Goal: Transaction & Acquisition: Book appointment/travel/reservation

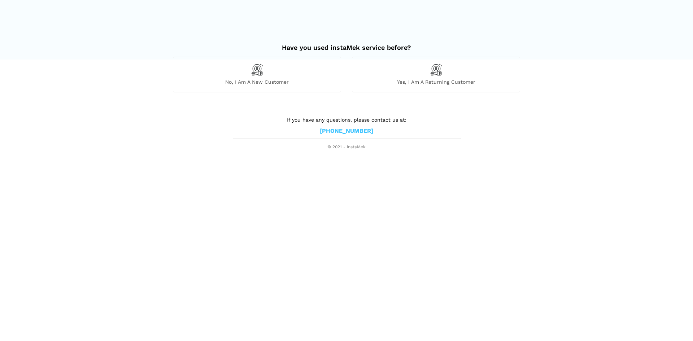
click at [261, 76] on img at bounding box center [257, 69] width 12 height 12
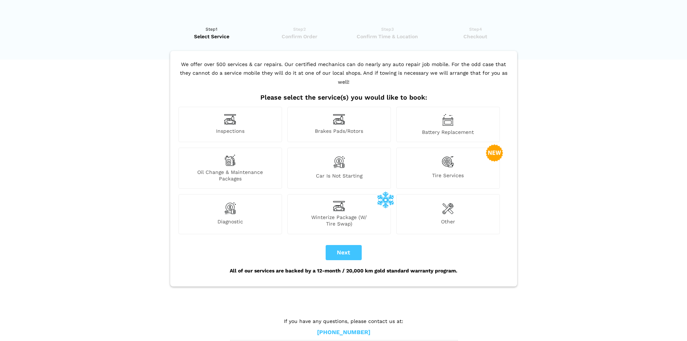
click at [235, 114] on img at bounding box center [230, 119] width 12 height 11
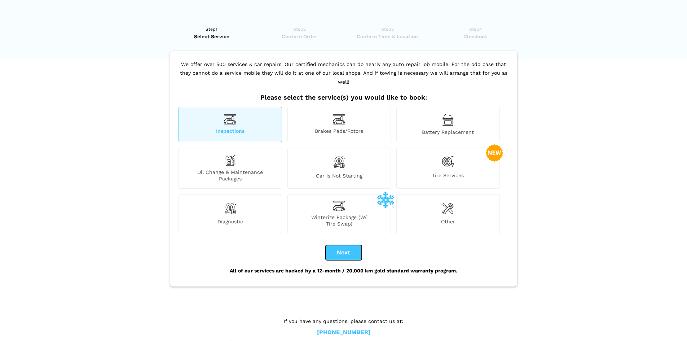
click at [349, 245] on button "Next" at bounding box center [344, 252] width 36 height 15
checkbox input "true"
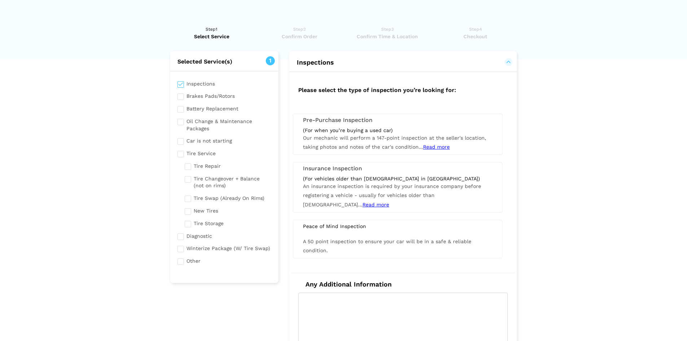
click at [364, 129] on div "(For when you’re buying a used car)" at bounding box center [397, 130] width 189 height 6
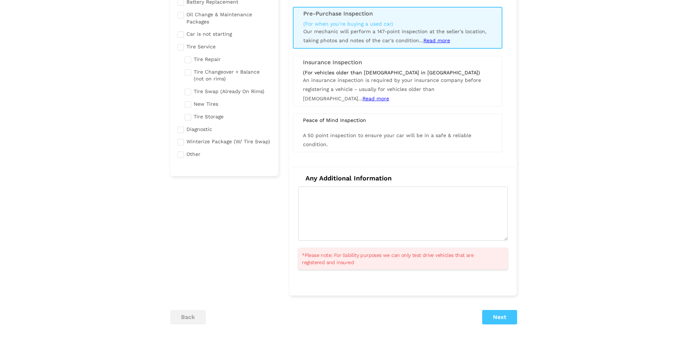
scroll to position [144, 0]
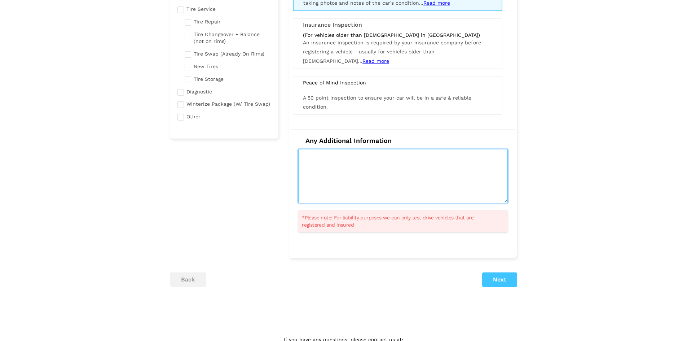
click at [328, 169] on textarea at bounding box center [403, 176] width 210 height 54
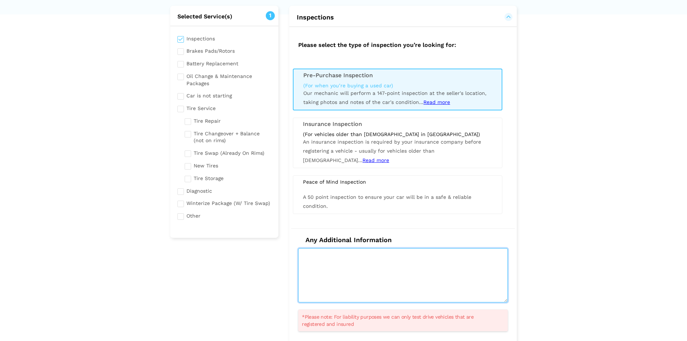
scroll to position [36, 0]
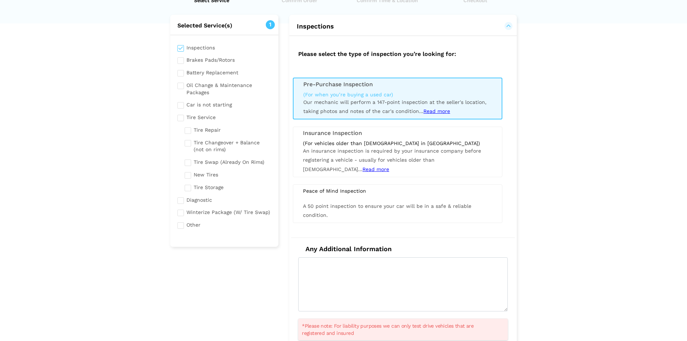
click at [441, 110] on span "Read more" at bounding box center [436, 111] width 27 height 6
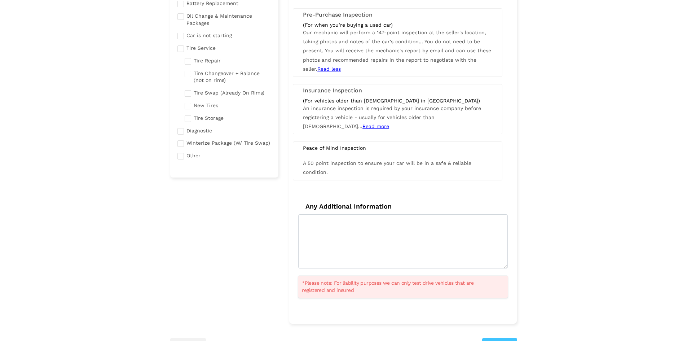
scroll to position [108, 0]
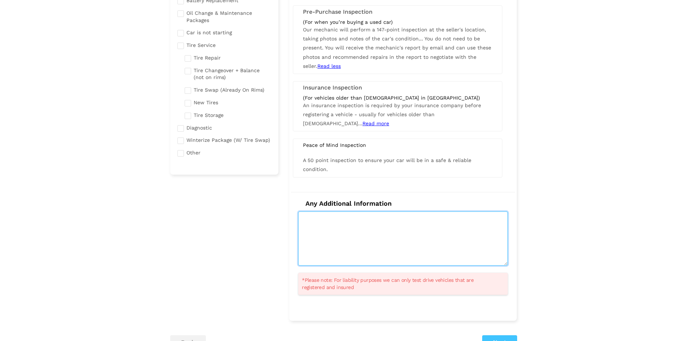
click at [325, 217] on textarea at bounding box center [403, 238] width 210 height 54
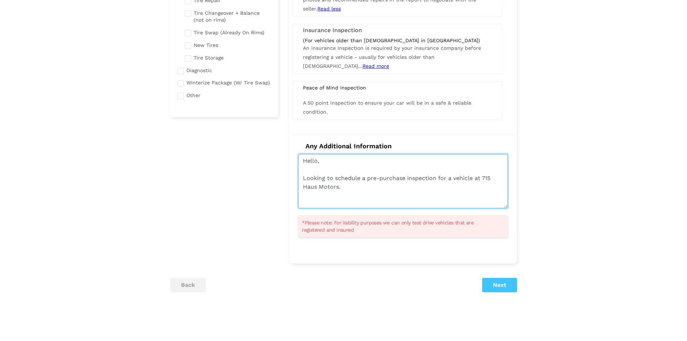
scroll to position [201, 0]
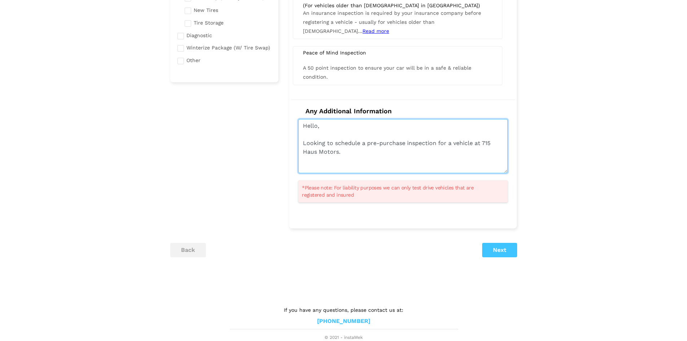
click at [340, 163] on textarea "Hello, Looking to schedule a pre-purchase inspection for a vehicle at 715 Haus …" at bounding box center [403, 146] width 210 height 54
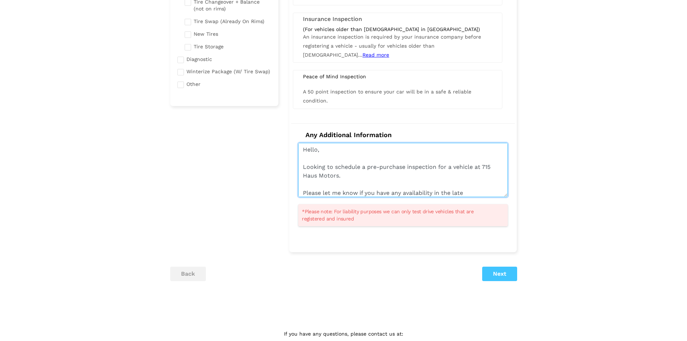
scroll to position [164, 0]
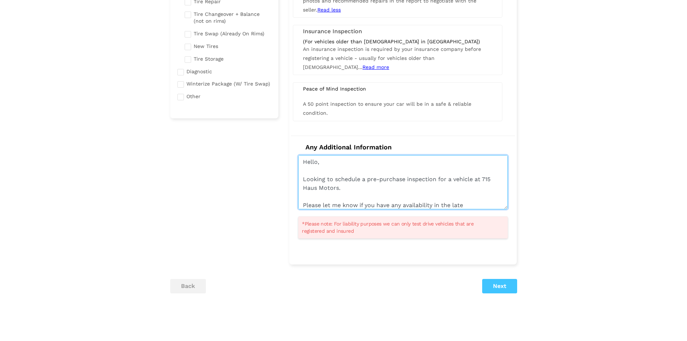
click at [337, 187] on textarea "Hello, Looking to schedule a pre-purchase inspection for a vehicle at 715 Haus …" at bounding box center [403, 182] width 210 height 54
click at [339, 187] on textarea "Hello, Looking to schedule a pre-purchase inspection for a vehicle at 715 Haus …" at bounding box center [403, 182] width 210 height 54
click at [376, 198] on textarea "Hello, Looking to schedule a pre-purchase inspection for a vehicle at 715 Haus …" at bounding box center [403, 182] width 210 height 54
drag, startPoint x: 318, startPoint y: 187, endPoint x: 300, endPoint y: 185, distance: 18.5
click at [300, 185] on textarea "Hello, Looking to schedule a pre-purchase inspection for a vehicle at 715 Haus …" at bounding box center [403, 182] width 210 height 54
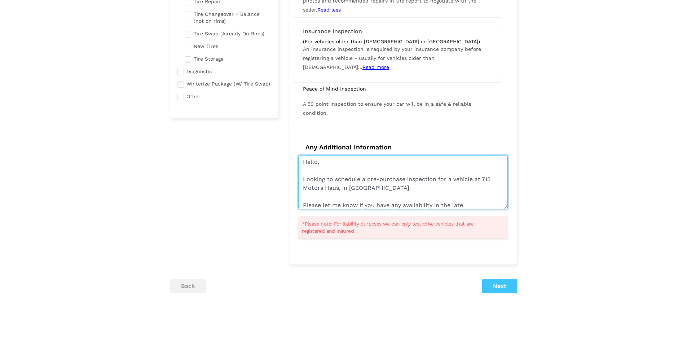
drag, startPoint x: 309, startPoint y: 181, endPoint x: 397, endPoint y: 181, distance: 88.0
click at [397, 181] on textarea "Hello, Looking to schedule a pre-purchase inspection for a vehicle at 715 Motor…" at bounding box center [403, 182] width 210 height 54
click at [410, 185] on textarea "Hello, Looking to schedule a pre-purchase inspection for a vehicle at 715 Motor…" at bounding box center [403, 182] width 210 height 54
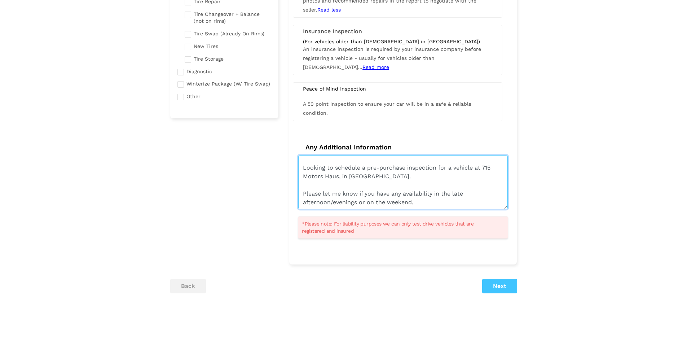
click at [472, 169] on textarea "Hello, Looking to schedule a pre-purchase inspection for a vehicle at 715 Motor…" at bounding box center [403, 182] width 210 height 54
click at [471, 206] on textarea "Hello, Looking to schedule a pre-purchase inspection for a vehicle, at 715 Moto…" at bounding box center [403, 182] width 210 height 54
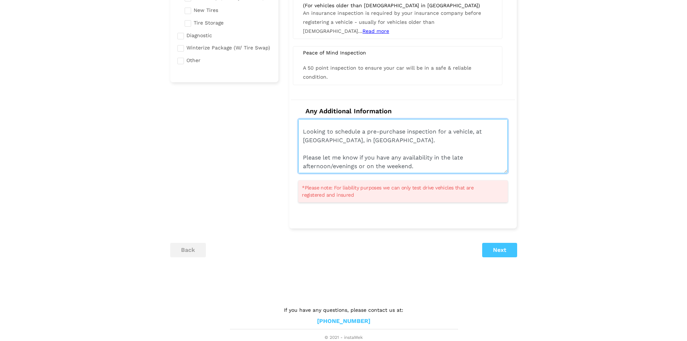
type textarea "Hello, Looking to schedule a pre-purchase inspection for a vehicle, at 715 Moto…"
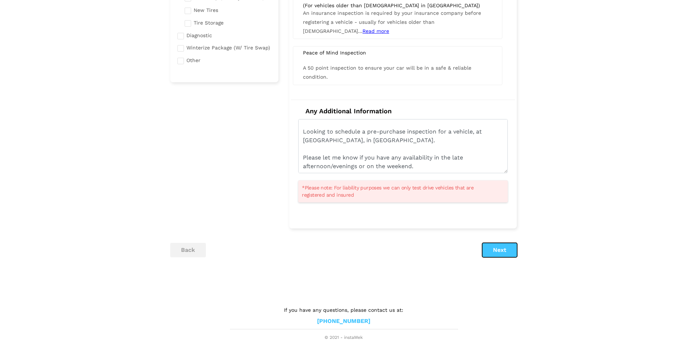
click at [506, 249] on button "Next" at bounding box center [499, 250] width 35 height 14
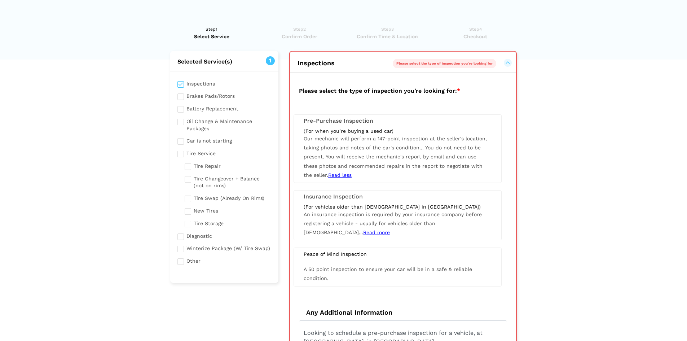
click at [381, 156] on span "You do not need to be present. You will receive the mechanic's report by email …" at bounding box center [393, 161] width 179 height 33
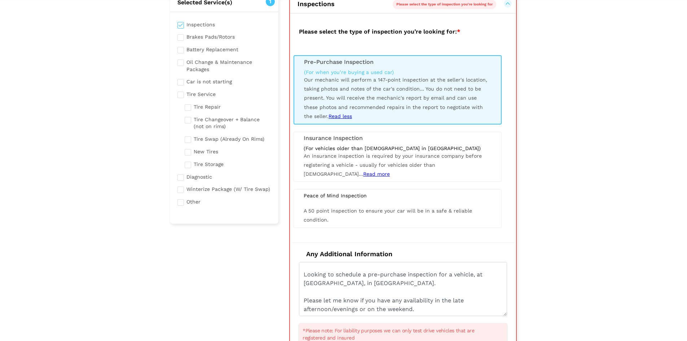
scroll to position [180, 0]
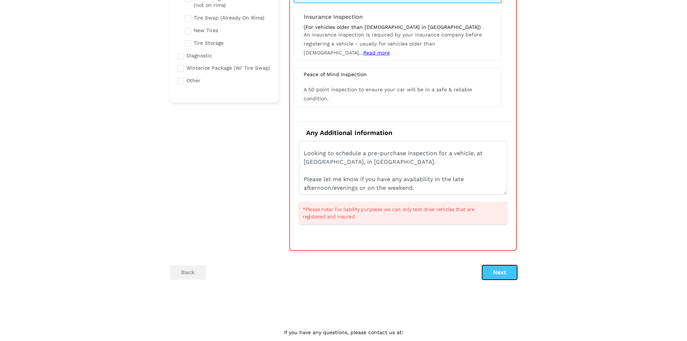
click at [502, 270] on button "Next" at bounding box center [499, 272] width 35 height 14
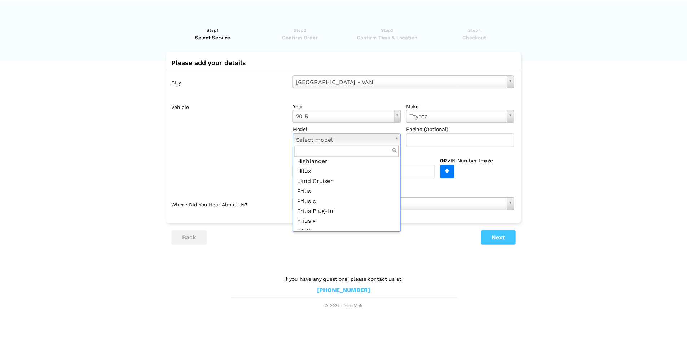
scroll to position [139, 0]
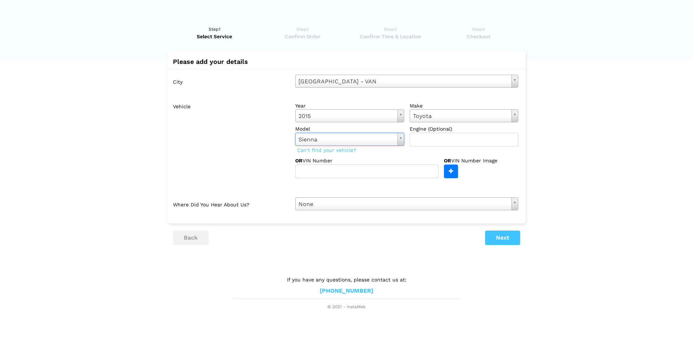
click at [333, 197] on div "City Vancouver - VAN Select city Vancouver - VAN Richmond - VAN Burnaby - VAN N…" at bounding box center [346, 142] width 358 height 147
click at [505, 239] on button "Next" at bounding box center [502, 237] width 35 height 14
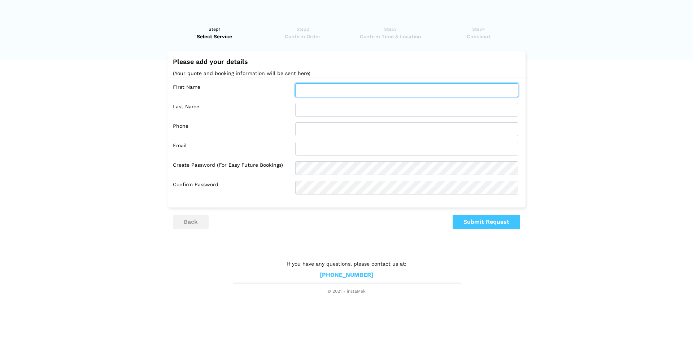
click at [314, 91] on input "text" at bounding box center [406, 90] width 223 height 14
type input "[PERSON_NAME]"
type input "Lim"
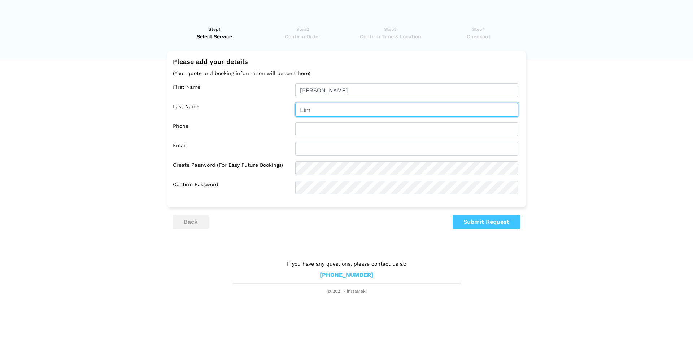
type input "6044658622"
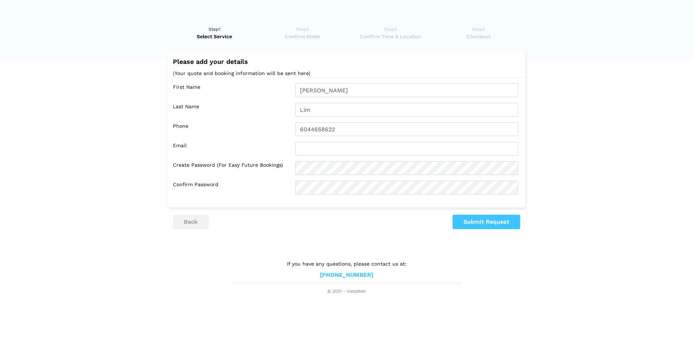
type input "michaellim@pittmeadows.net"
drag, startPoint x: 344, startPoint y: 136, endPoint x: 333, endPoint y: 133, distance: 12.0
click at [333, 133] on div "First Name Michael Last Name Lim Phone 6044658622 Email michaellim@pittmeadows.…" at bounding box center [346, 139] width 358 height 123
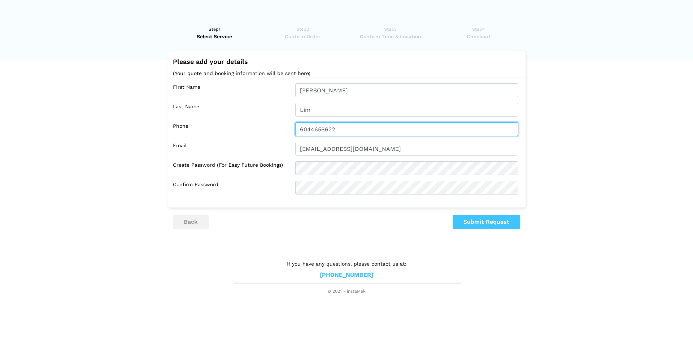
drag, startPoint x: 328, startPoint y: 130, endPoint x: 288, endPoint y: 127, distance: 40.5
click at [288, 127] on div "Phone 6044658622" at bounding box center [348, 129] width 351 height 14
click at [288, 127] on label "Phone" at bounding box center [231, 129] width 117 height 14
drag, startPoint x: 311, startPoint y: 130, endPoint x: 400, endPoint y: 129, distance: 89.8
click at [400, 129] on input "6044658622" at bounding box center [406, 129] width 223 height 14
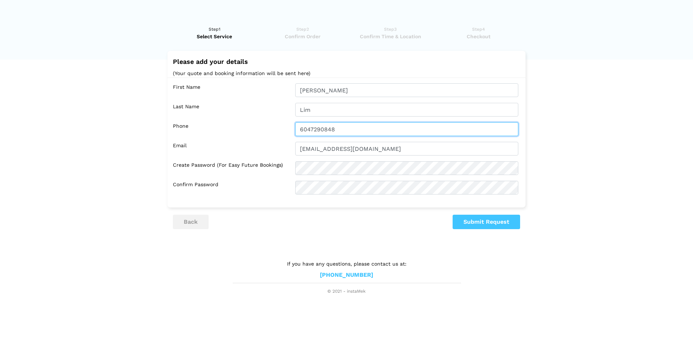
type input "6047290848"
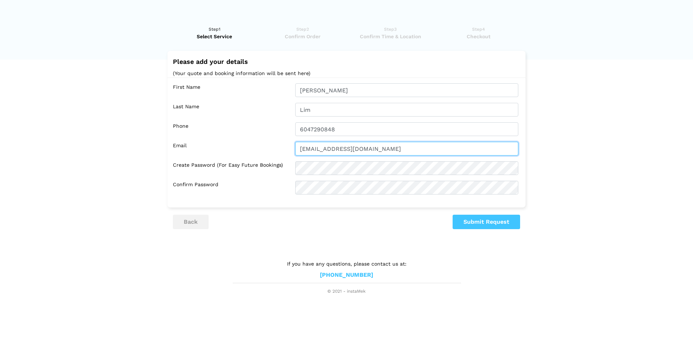
drag, startPoint x: 401, startPoint y: 153, endPoint x: 224, endPoint y: 132, distance: 178.4
click at [224, 132] on div "First Name Michael Last Name Lim Phone 6047290848 Email michaellim@pittmeadows.…" at bounding box center [346, 139] width 358 height 123
type input "[EMAIL_ADDRESS][DOMAIN_NAME]"
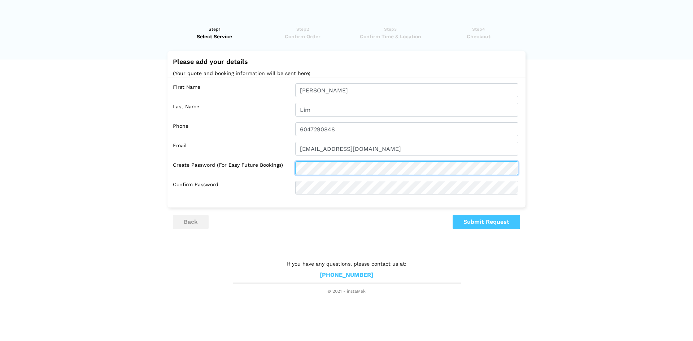
click at [86, 122] on lik "Have you used instaMek service before? No, I am a new customer Yes, I am a retu…" at bounding box center [346, 156] width 693 height 276
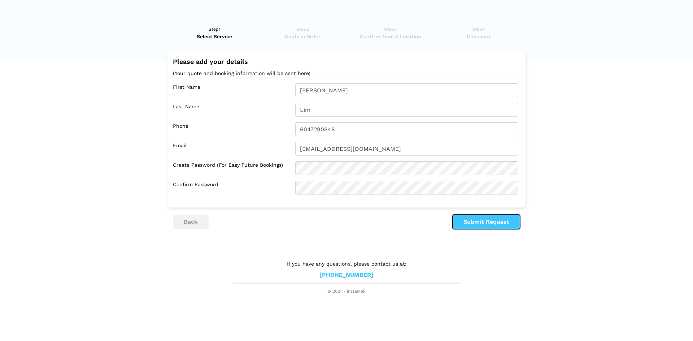
click at [470, 220] on button "Submit Request" at bounding box center [485, 222] width 67 height 14
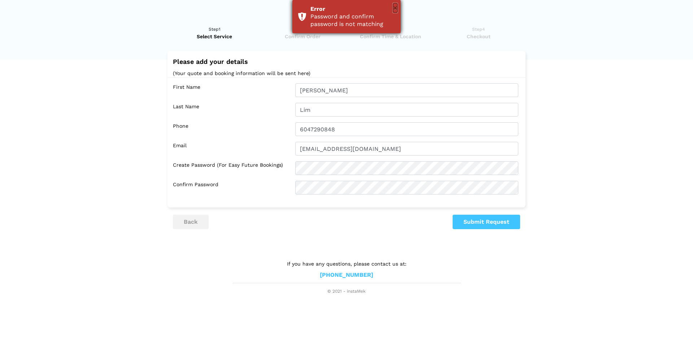
click at [394, 5] on button "×" at bounding box center [395, 7] width 4 height 9
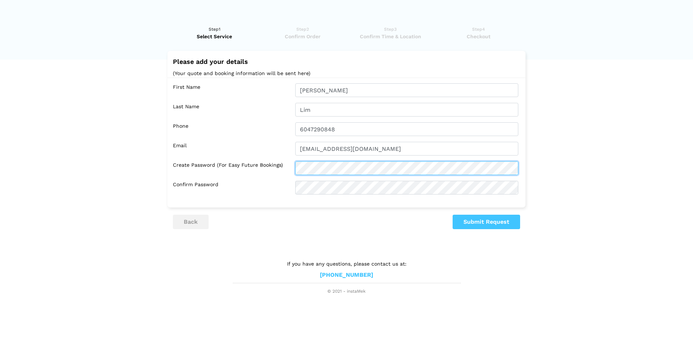
click at [109, 136] on lik "Have you used instaMek service before? No, I am a new customer Yes, I am a retu…" at bounding box center [346, 156] width 693 height 276
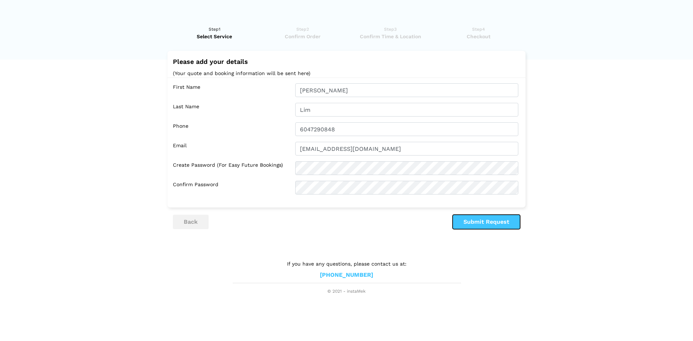
click at [486, 221] on button "Submit Request" at bounding box center [485, 222] width 67 height 14
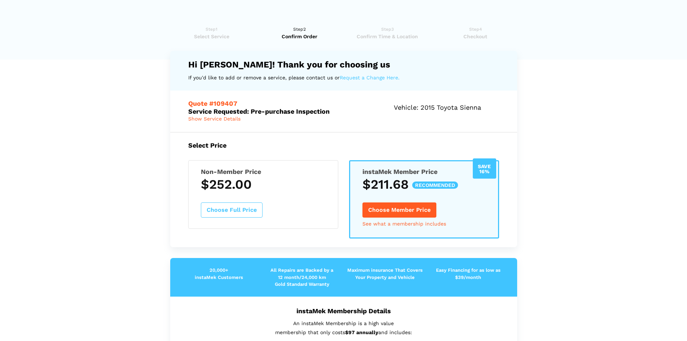
click at [214, 118] on span "Show Service Details" at bounding box center [214, 119] width 52 height 6
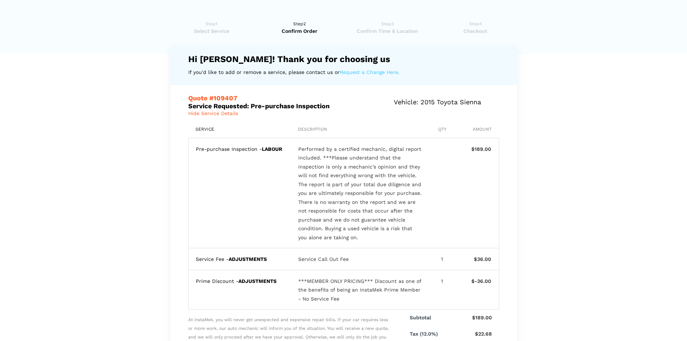
scroll to position [0, 0]
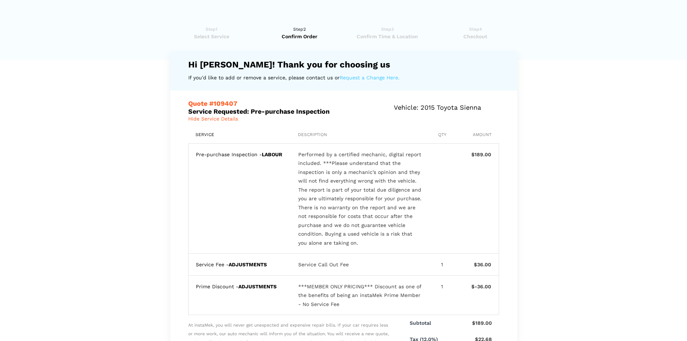
click at [216, 209] on div "Pre-purchase Inspection - LABOUR" at bounding box center [240, 198] width 89 height 97
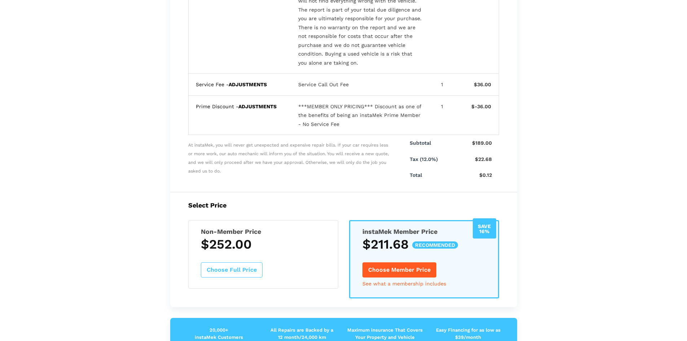
scroll to position [180, 0]
click at [238, 264] on button "Choose Full Price" at bounding box center [232, 269] width 62 height 15
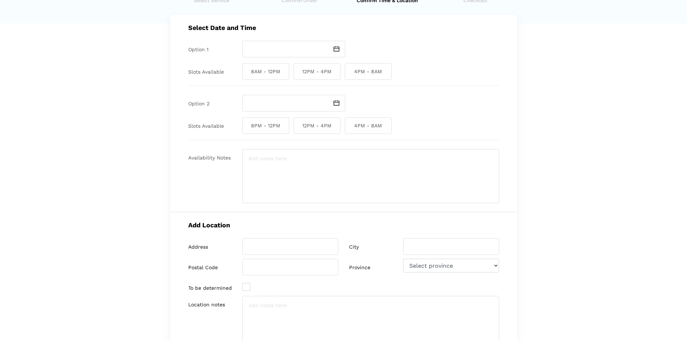
scroll to position [0, 0]
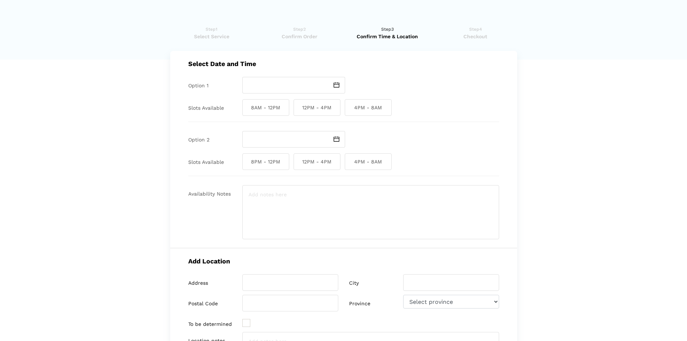
click at [335, 85] on img at bounding box center [337, 84] width 6 height 5
click at [360, 79] on div at bounding box center [370, 85] width 257 height 17
click at [339, 88] on img at bounding box center [337, 84] width 6 height 5
click at [331, 83] on span at bounding box center [337, 85] width 17 height 17
click at [343, 89] on span at bounding box center [337, 85] width 17 height 17
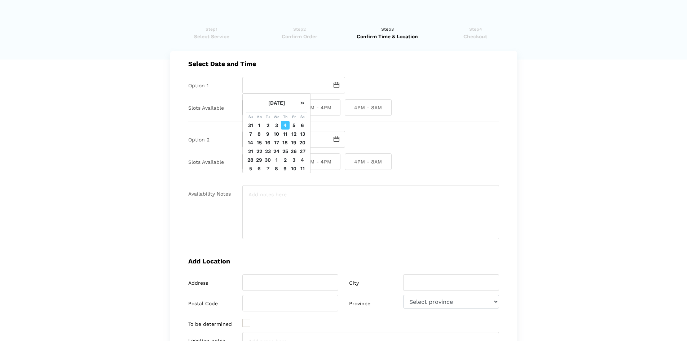
click at [330, 84] on span at bounding box center [337, 85] width 17 height 17
drag, startPoint x: 378, startPoint y: 86, endPoint x: 358, endPoint y: 89, distance: 20.0
click at [378, 86] on div at bounding box center [370, 85] width 257 height 17
click at [338, 84] on img at bounding box center [337, 84] width 6 height 5
click at [294, 129] on td "5" at bounding box center [294, 125] width 9 height 9
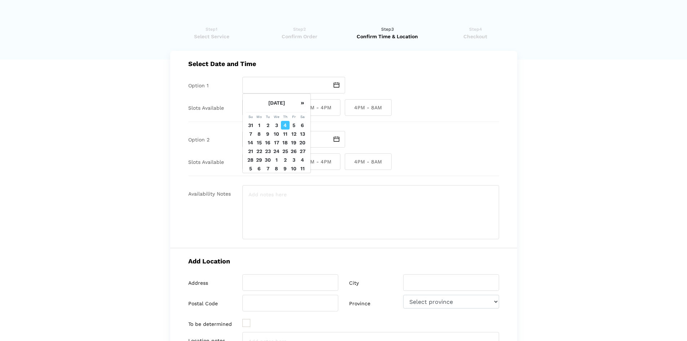
type input "[DATE]"
click at [338, 85] on img at bounding box center [337, 84] width 6 height 5
click at [417, 96] on div "Select Date and Time Option 1 Friday September 5 2025 Slots Available 8AM - 12P…" at bounding box center [343, 149] width 347 height 197
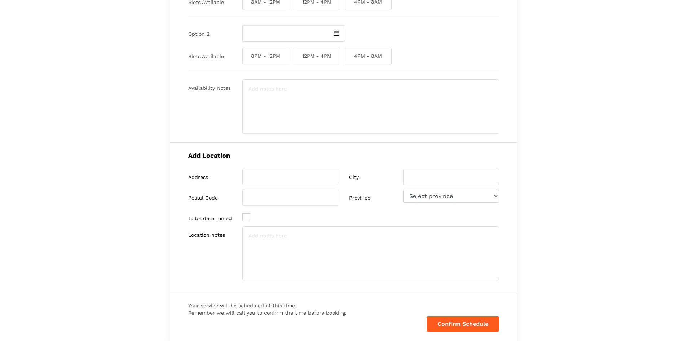
scroll to position [108, 0]
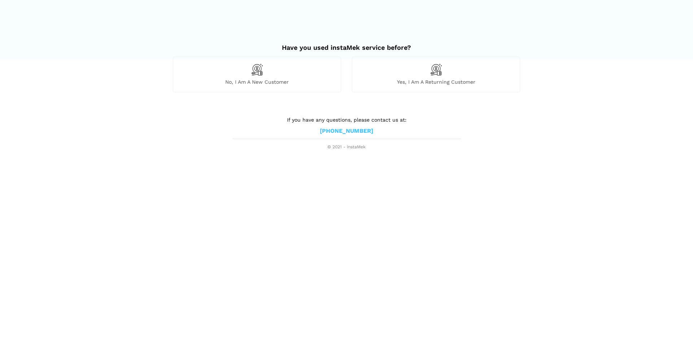
click at [428, 83] on span "Yes, I am a returning customer" at bounding box center [435, 82] width 167 height 6
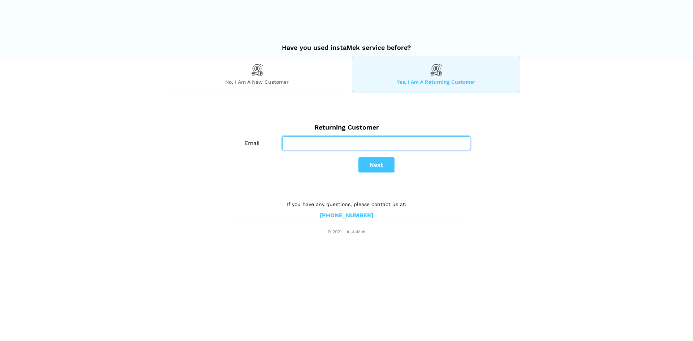
click at [380, 145] on input "Email" at bounding box center [376, 143] width 188 height 14
click at [370, 141] on input "Email" at bounding box center [376, 143] width 188 height 14
type input "[EMAIL_ADDRESS][DOMAIN_NAME]"
drag, startPoint x: 373, startPoint y: 157, endPoint x: 378, endPoint y: 161, distance: 5.9
click at [375, 158] on div "Email [EMAIL_ADDRESS][DOMAIN_NAME] Next" at bounding box center [375, 156] width 287 height 40
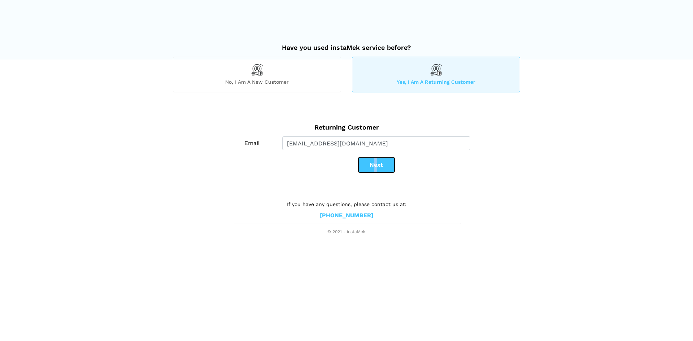
click at [378, 161] on button "Next" at bounding box center [376, 164] width 36 height 15
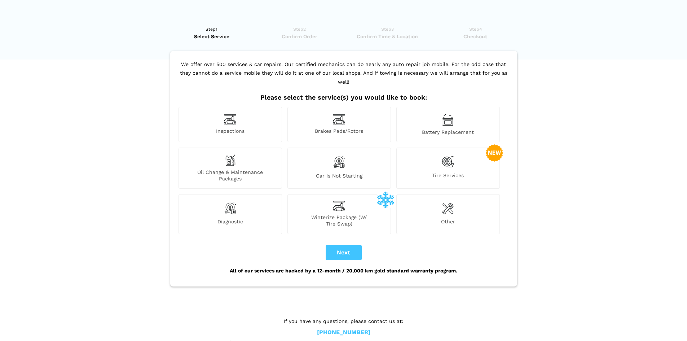
click at [247, 128] on span "Inspections" at bounding box center [230, 132] width 103 height 8
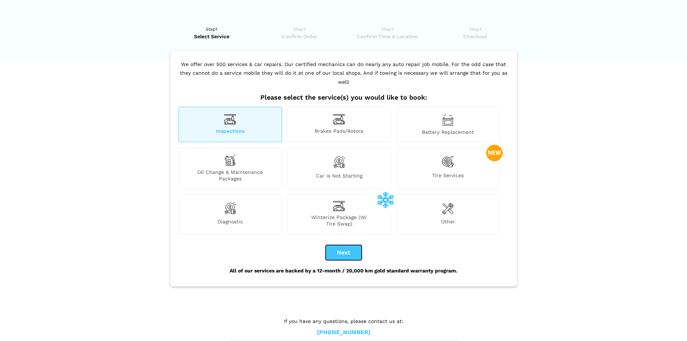
click at [345, 245] on button "Next" at bounding box center [344, 252] width 36 height 15
checkbox input "true"
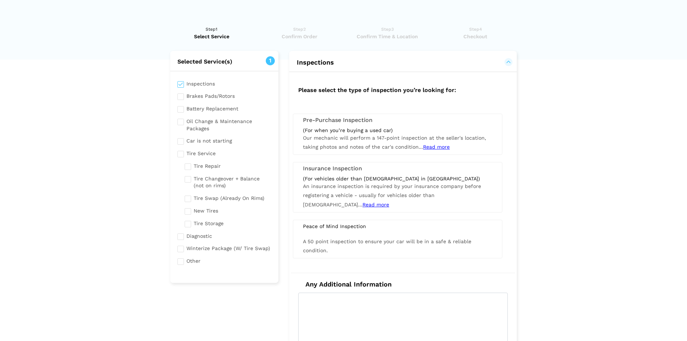
click at [348, 136] on span "Our mechanic will perform a 147-point inspection at the seller's location, taki…" at bounding box center [394, 142] width 183 height 15
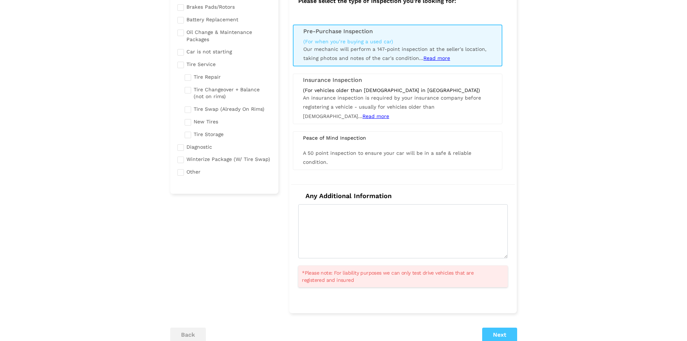
scroll to position [108, 0]
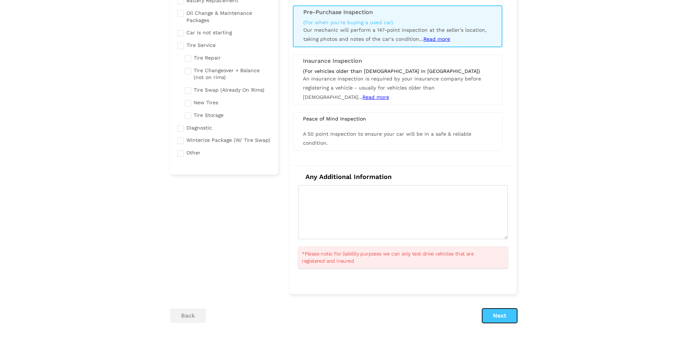
click at [509, 317] on button "Next" at bounding box center [499, 315] width 35 height 14
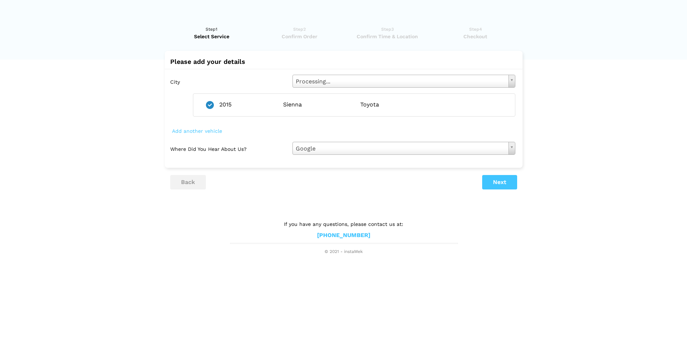
scroll to position [0, 0]
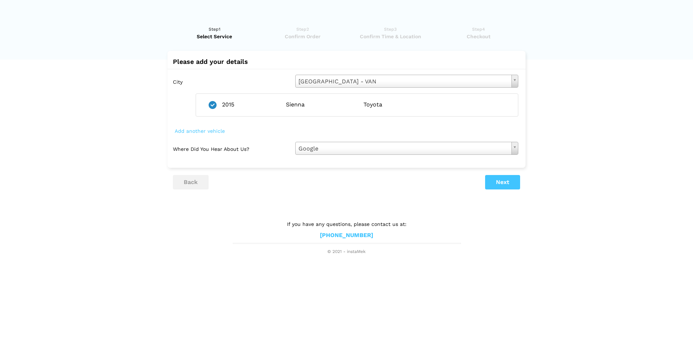
click at [313, 105] on div "Sienna" at bounding box center [319, 105] width 66 height 8
click at [484, 184] on ul "back Next" at bounding box center [346, 182] width 347 height 14
click at [495, 184] on button "Next" at bounding box center [502, 182] width 35 height 14
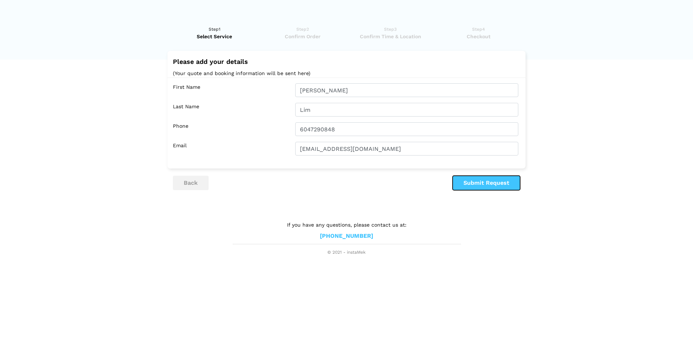
click at [467, 182] on button "Submit Request" at bounding box center [485, 183] width 67 height 14
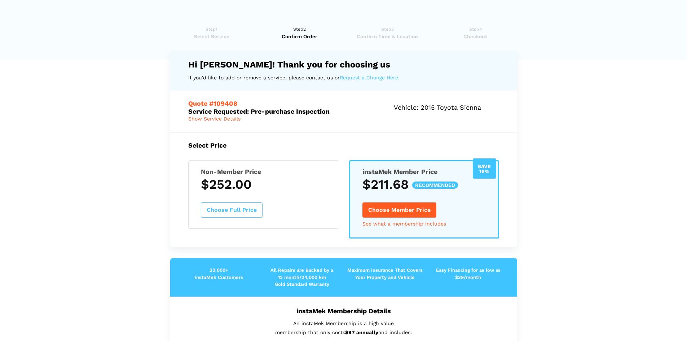
click at [236, 213] on button "Choose Full Price" at bounding box center [232, 209] width 62 height 15
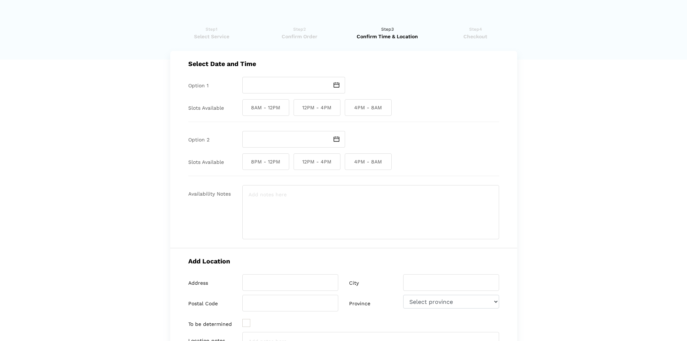
click at [334, 85] on img at bounding box center [337, 84] width 6 height 5
click at [295, 129] on td "5" at bounding box center [294, 125] width 9 height 9
type input "[DATE]"
click at [354, 108] on span "4PM - 8AM" at bounding box center [368, 107] width 47 height 17
click at [349, 108] on input "4PM - 8AM" at bounding box center [347, 107] width 5 height 17
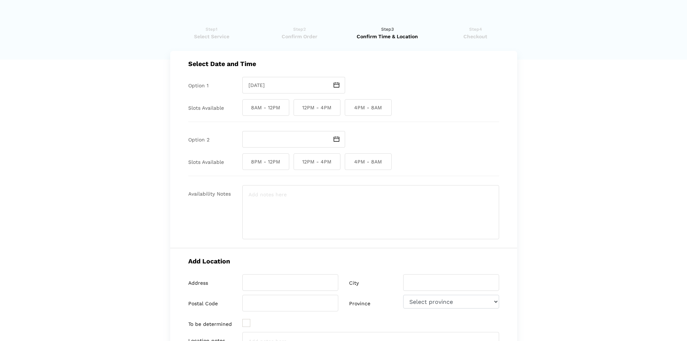
checkbox input "true"
click at [335, 141] on img at bounding box center [337, 138] width 6 height 5
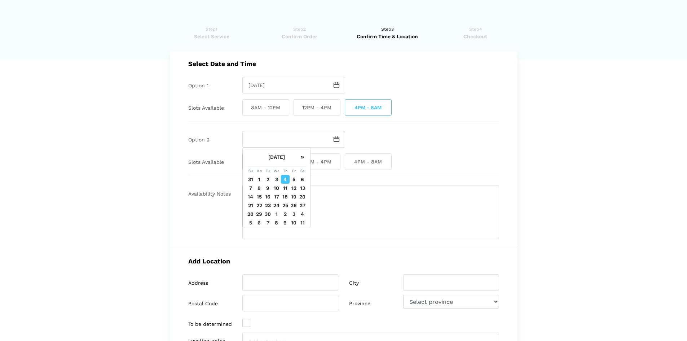
click at [302, 184] on td "6" at bounding box center [302, 179] width 9 height 9
type input "[DATE]"
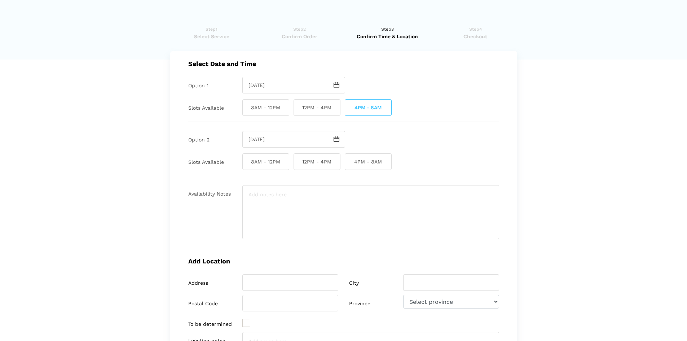
click at [313, 165] on span "12PM - 4PM" at bounding box center [317, 161] width 47 height 17
click at [298, 165] on input "12PM - 4PM" at bounding box center [296, 161] width 5 height 17
checkbox input "true"
click at [292, 195] on textarea at bounding box center [370, 212] width 257 height 54
type textarea "For option 1, the dealership closes at 7:"
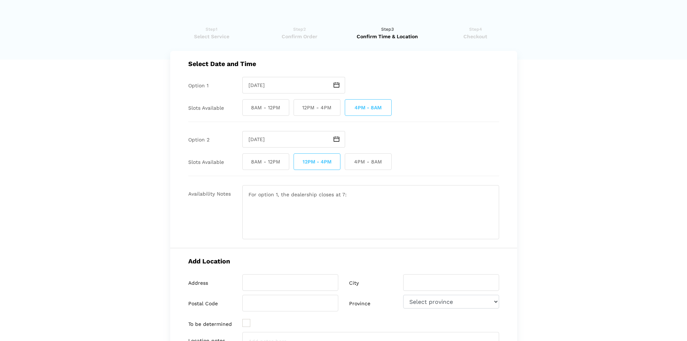
click at [539, 175] on lik "Have you used instaMek service before? No, I am a new customer Yes, I am a retu…" at bounding box center [343, 266] width 687 height 497
click at [517, 175] on div "Select Date and Time Option 1 [DATE] Slots Available 8AM - 12PM 12PM - 4PM 4PM …" at bounding box center [343, 149] width 347 height 197
